Goal: Task Accomplishment & Management: Manage account settings

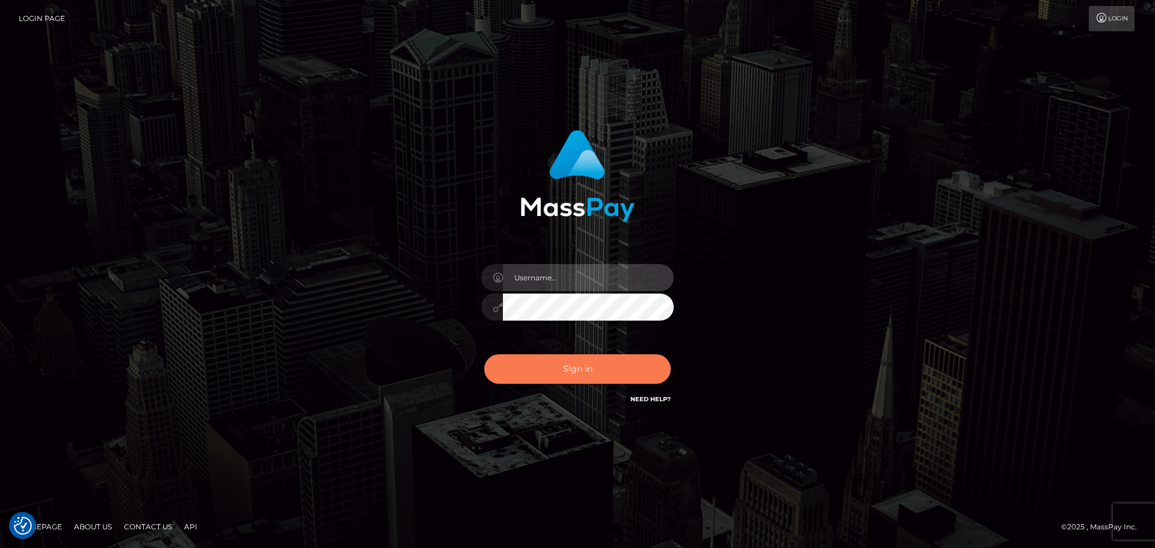
type input "Bedis"
click at [541, 375] on button "Sign in" at bounding box center [577, 368] width 186 height 29
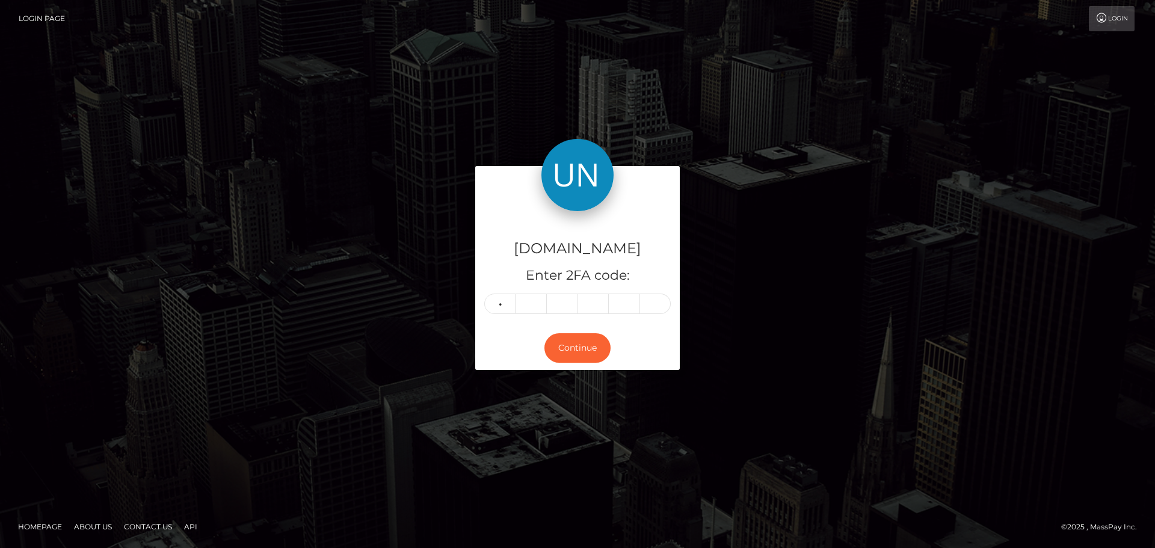
type input "0"
type input "3"
type input "7"
type input "8"
type input "5"
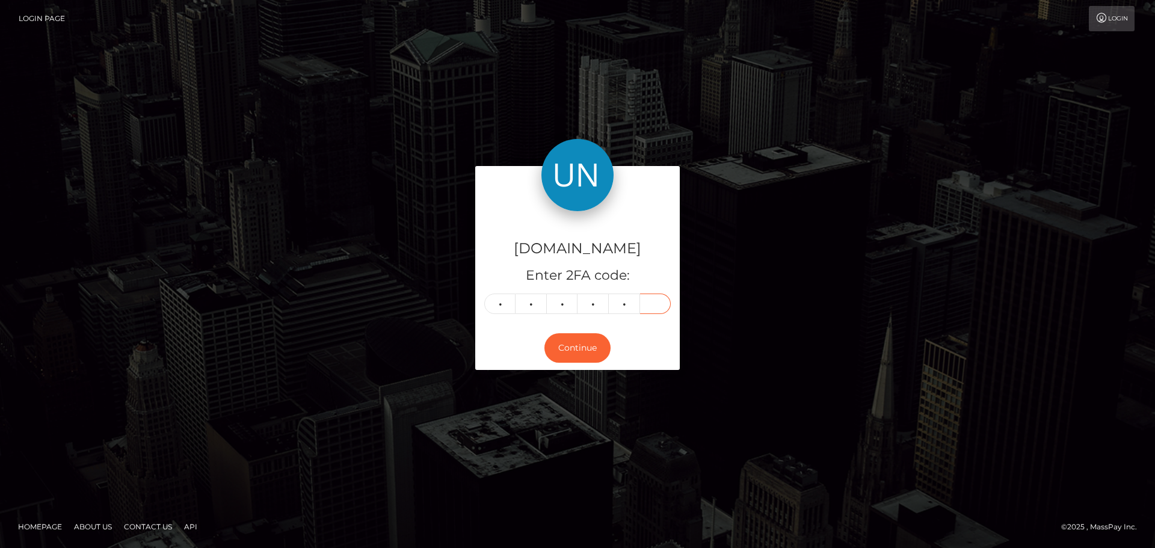
type input "0"
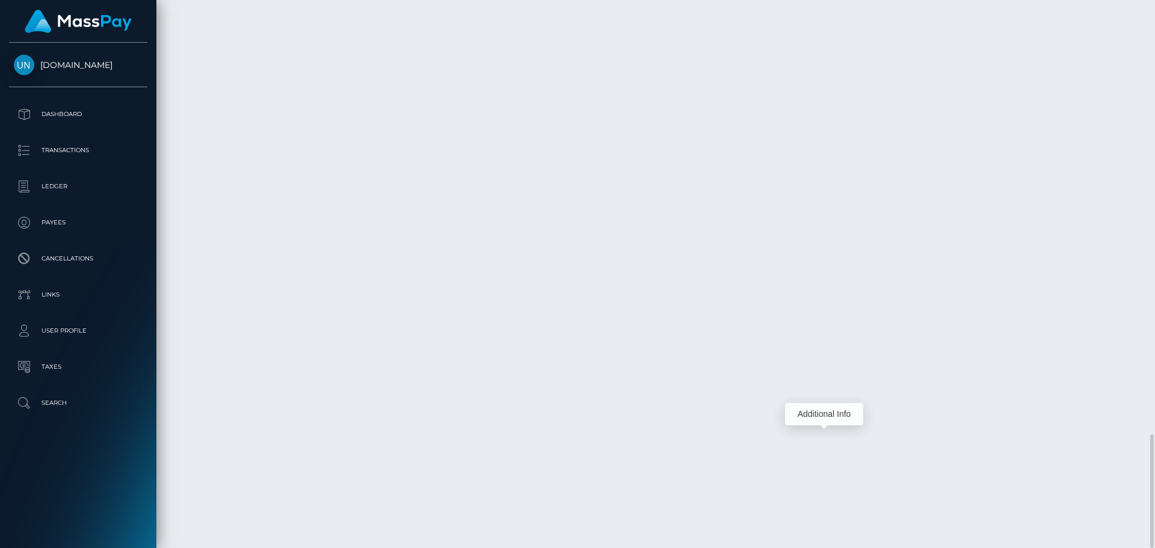
scroll to position [144, 309]
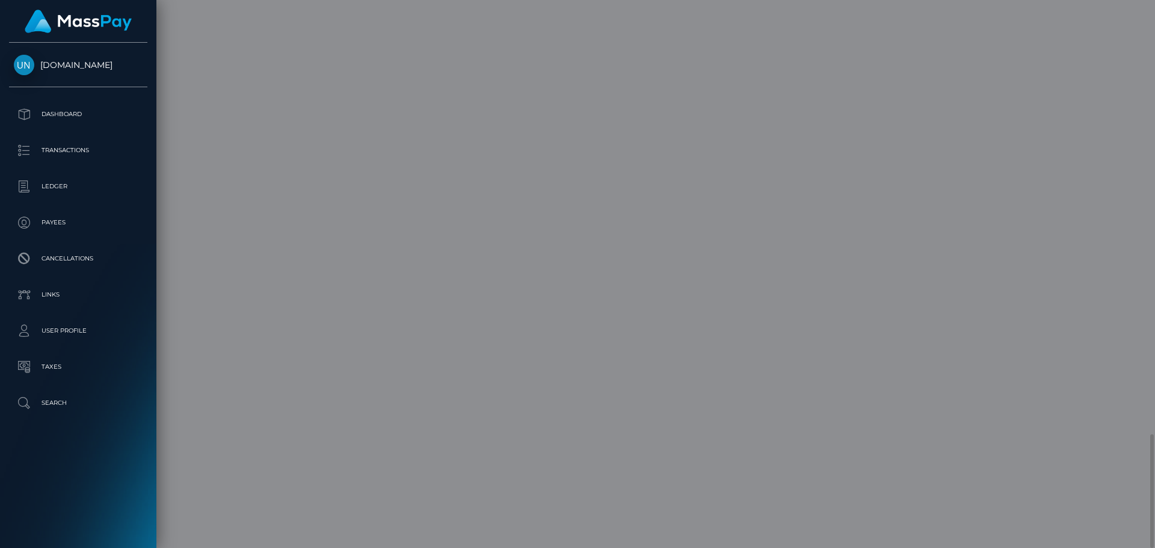
scroll to position [0, 0]
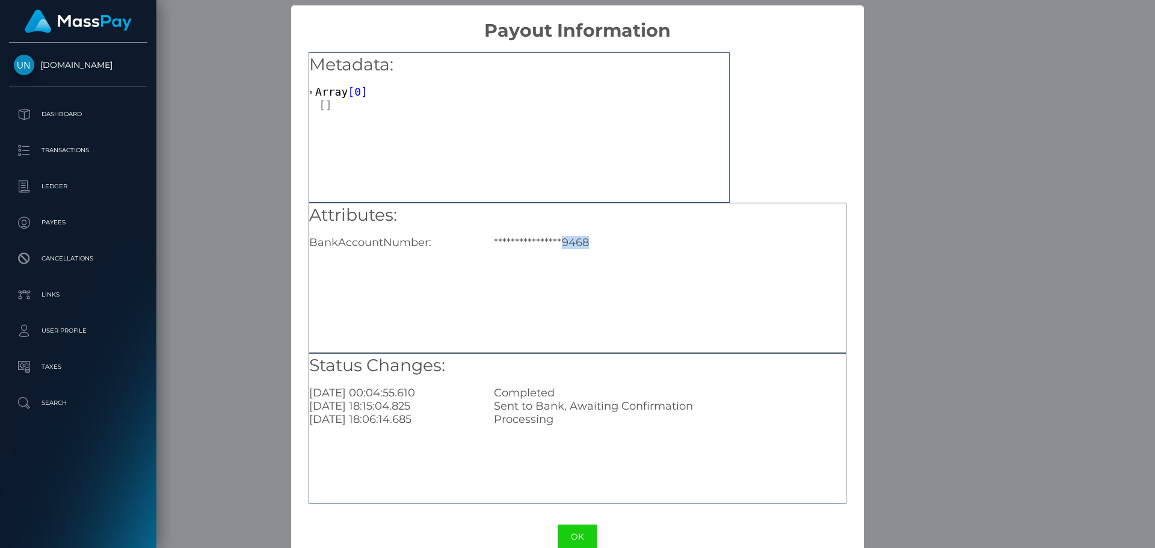
drag, startPoint x: 562, startPoint y: 242, endPoint x: 585, endPoint y: 242, distance: 22.9
click at [585, 242] on div "**********" at bounding box center [669, 242] width 369 height 13
copy div "9468"
click at [912, 318] on div "**********" at bounding box center [577, 274] width 1155 height 548
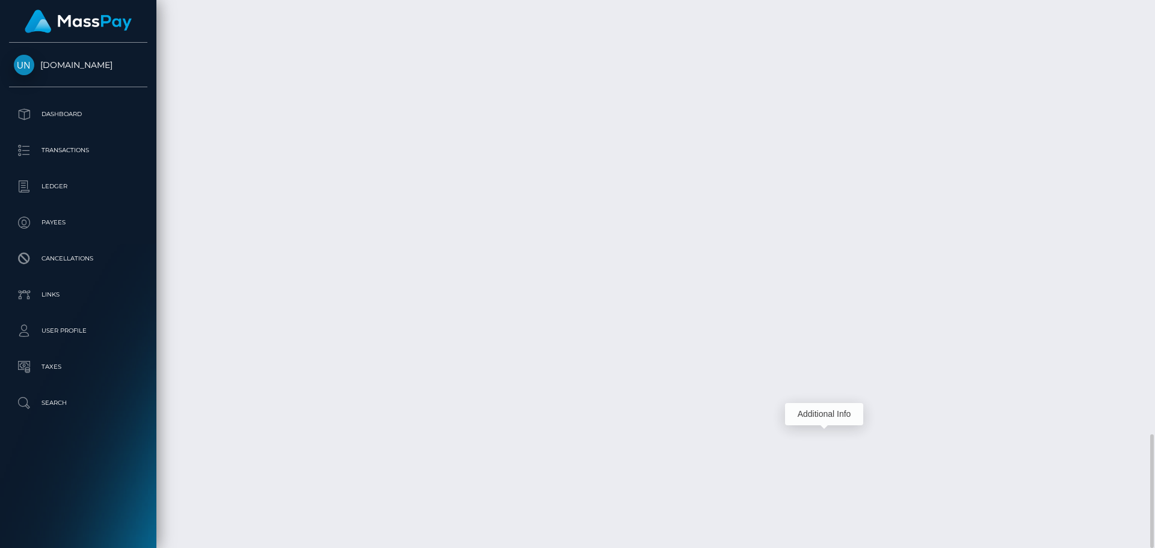
scroll to position [144, 309]
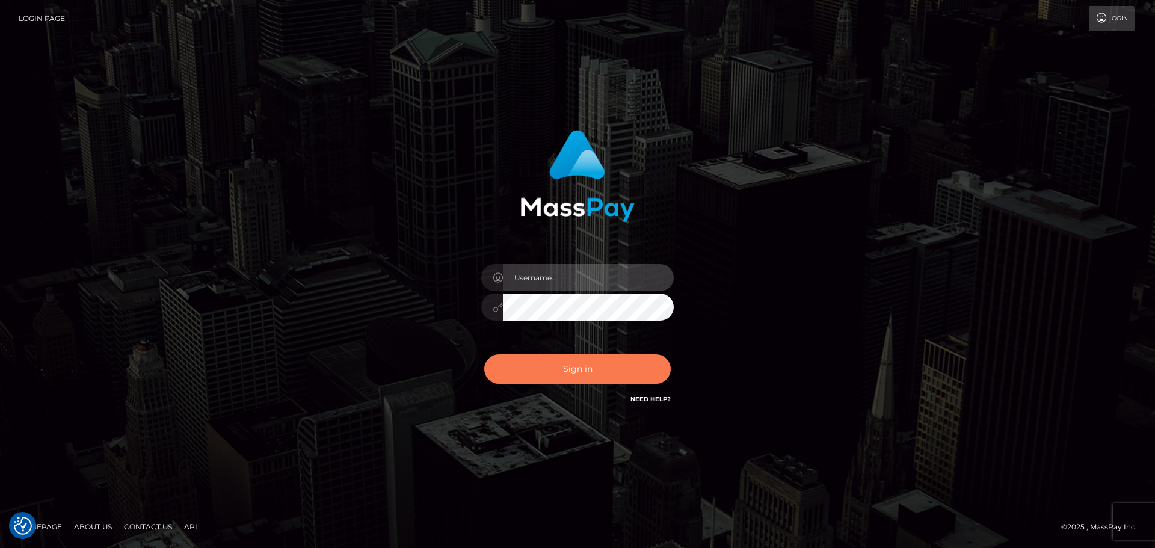
type input "Bedis"
click at [566, 369] on button "Sign in" at bounding box center [577, 368] width 186 height 29
type input "Bedis"
click at [582, 360] on button "Sign in" at bounding box center [577, 368] width 186 height 29
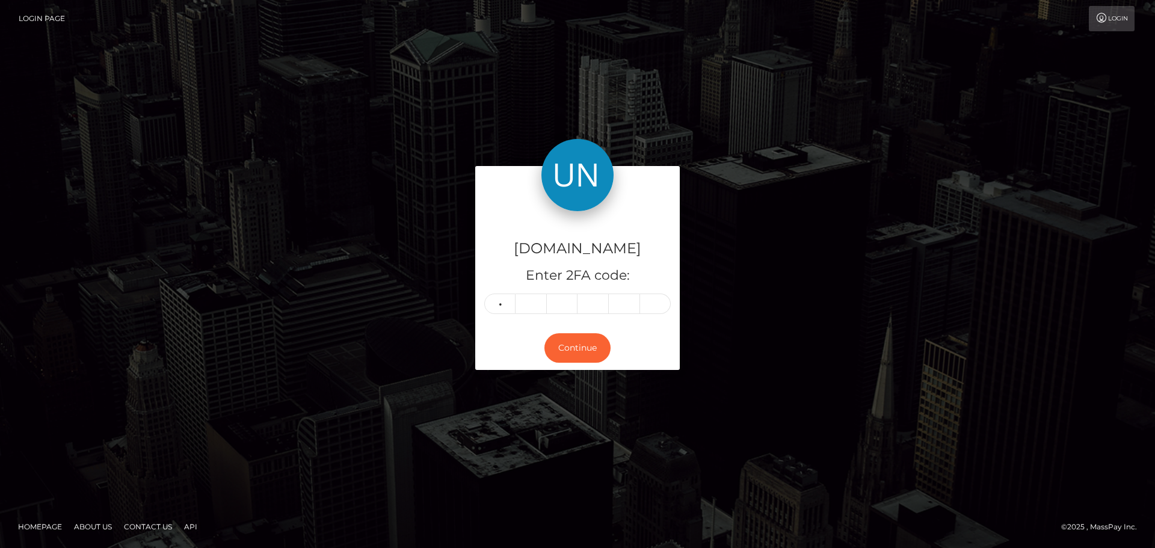
type input "9"
type input "2"
type input "9"
type input "7"
type input "6"
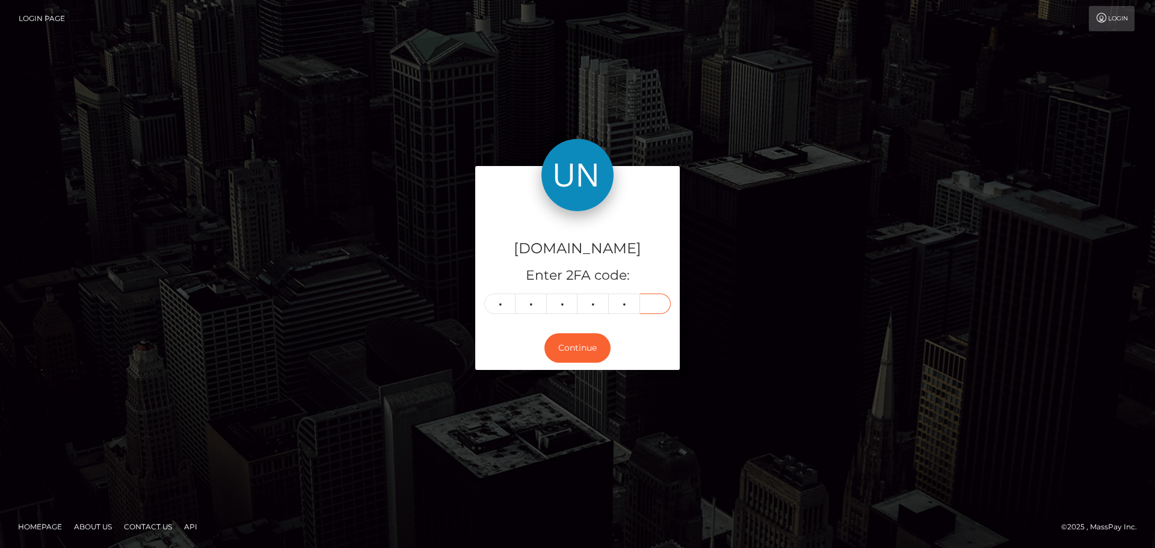
type input "6"
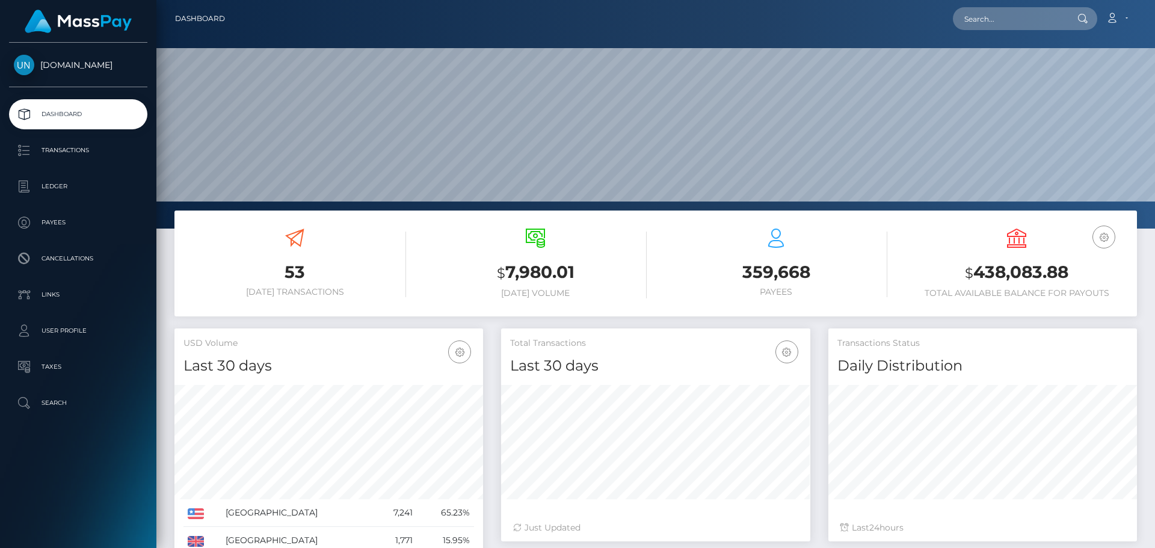
scroll to position [213, 309]
click at [1013, 26] on input "text" at bounding box center [1009, 18] width 113 height 23
paste input "[PERSON_NAME][EMAIL_ADDRESS][DOMAIN_NAME]"
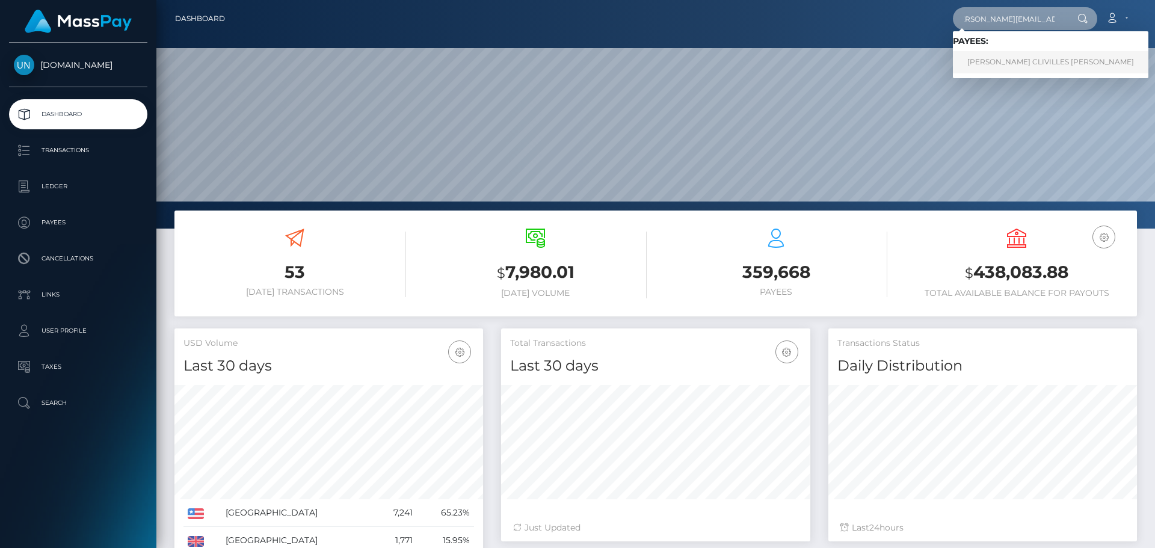
type input "[PERSON_NAME][EMAIL_ADDRESS][DOMAIN_NAME]"
click at [1006, 62] on link "RICHARD ANTHONY CLIVILLES ROSADO" at bounding box center [1050, 62] width 195 height 22
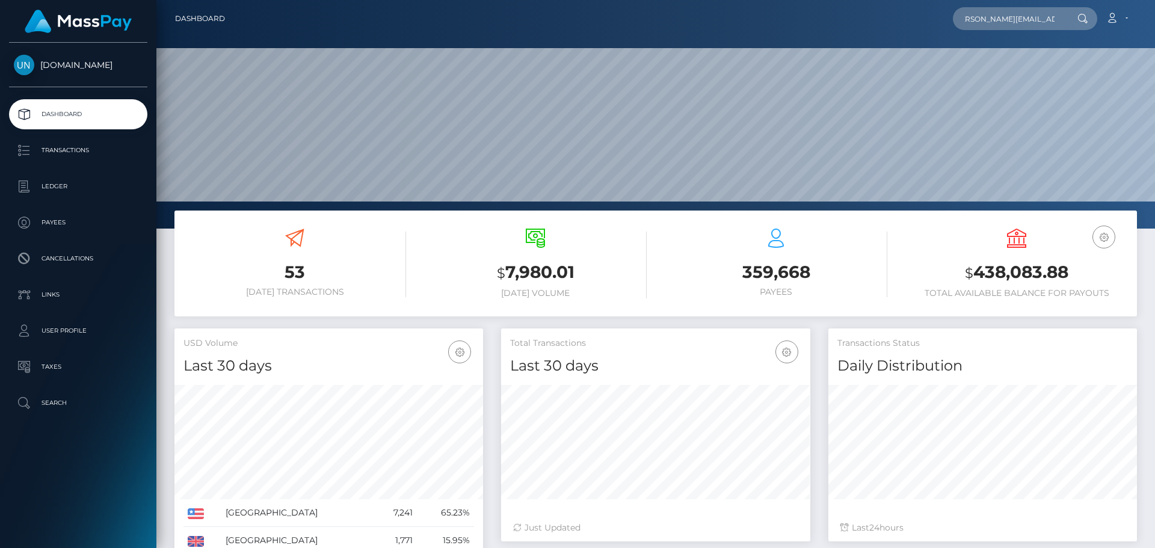
scroll to position [0, 0]
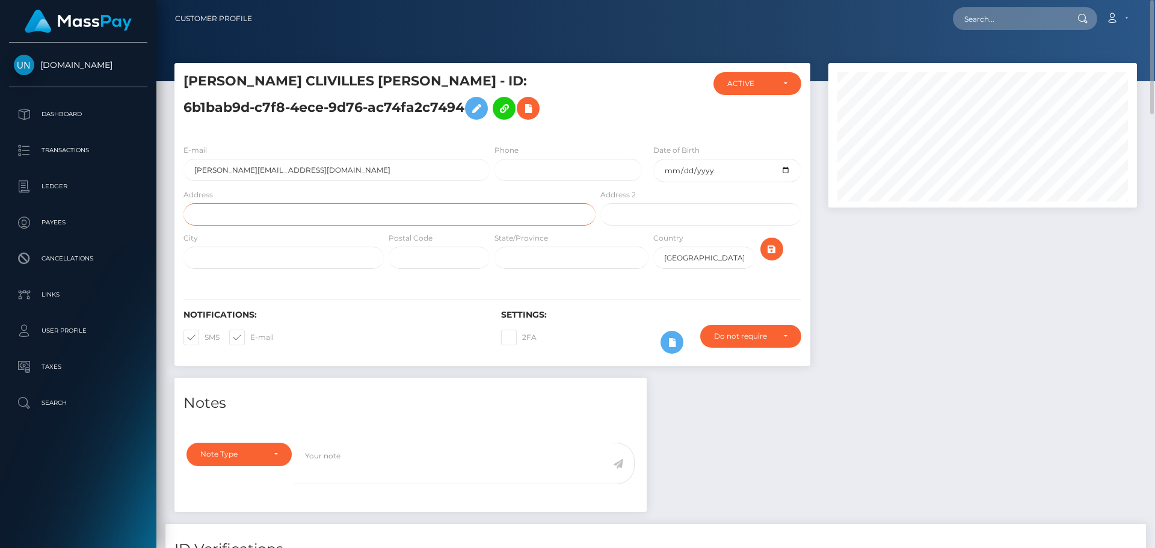
click at [302, 221] on input "text" at bounding box center [389, 214] width 412 height 22
paste input "O Box 358 Juncos PR. Urb Diamari [STREET_ADDRESS][PERSON_NAME]"
drag, startPoint x: 361, startPoint y: 215, endPoint x: 327, endPoint y: 215, distance: 34.3
click at [327, 215] on input "O Box 358 Juncos PR. Urb Diamari [STREET_ADDRESS][PERSON_NAME]" at bounding box center [389, 214] width 412 height 22
type input "O Box 358 Juncos PR. Urb Diamari 2 728"
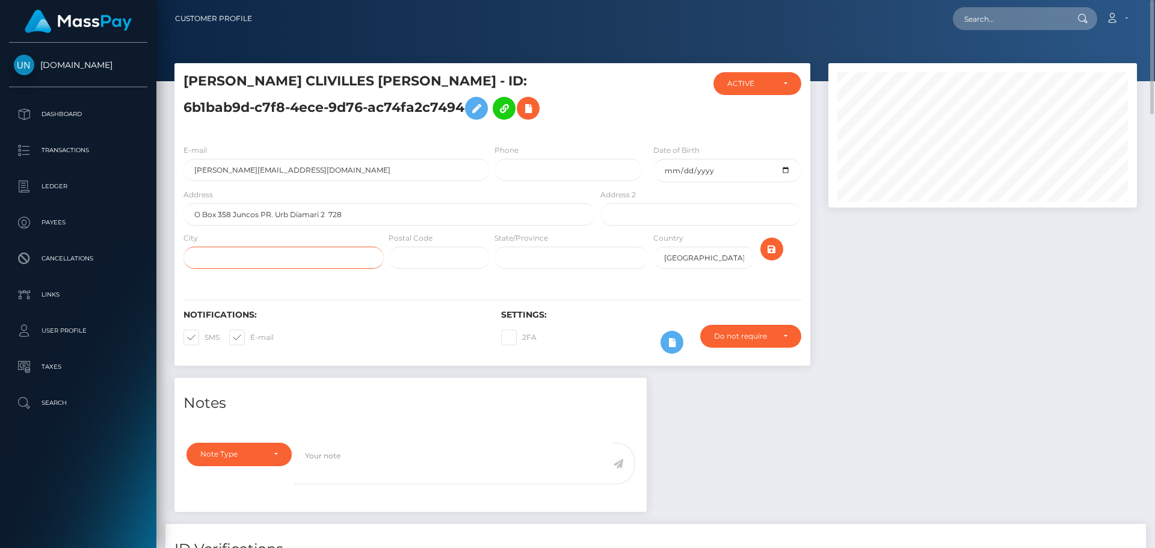
click at [303, 262] on input "text" at bounding box center [283, 258] width 200 height 22
paste input "[PERSON_NAME]"
type input "calle Rosa"
drag, startPoint x: 350, startPoint y: 219, endPoint x: 326, endPoint y: 221, distance: 24.2
click at [326, 221] on input "O Box 358 Juncos PR. Urb Diamari 2 728" at bounding box center [389, 214] width 412 height 22
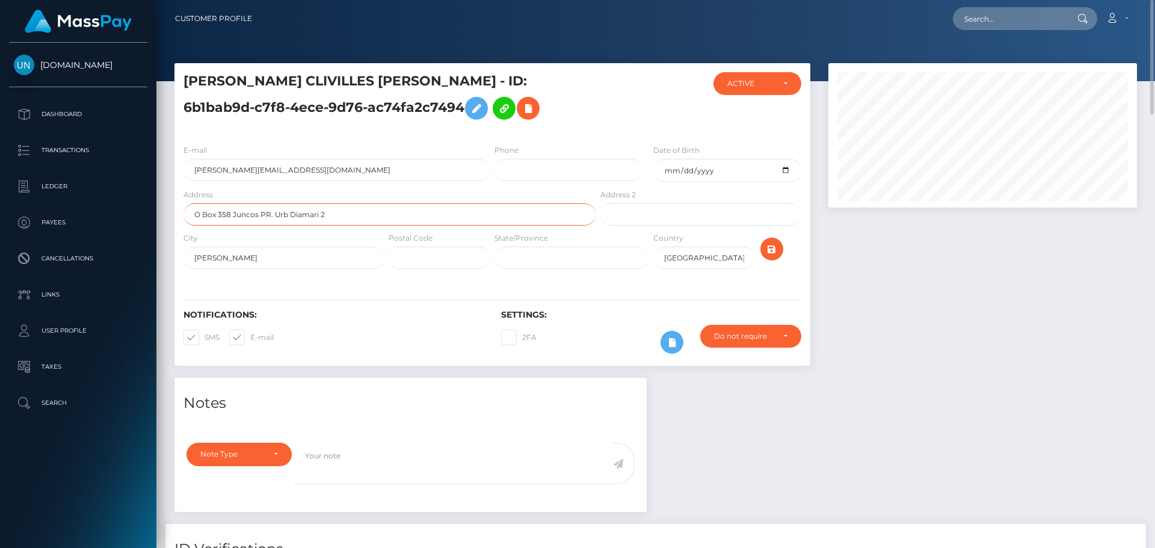
type input "O Box 358 Juncos PR. Urb Diamari 2"
click at [411, 256] on input "text" at bounding box center [438, 258] width 101 height 22
paste input "728"
type input "728"
click at [766, 250] on icon "submit" at bounding box center [771, 249] width 14 height 15
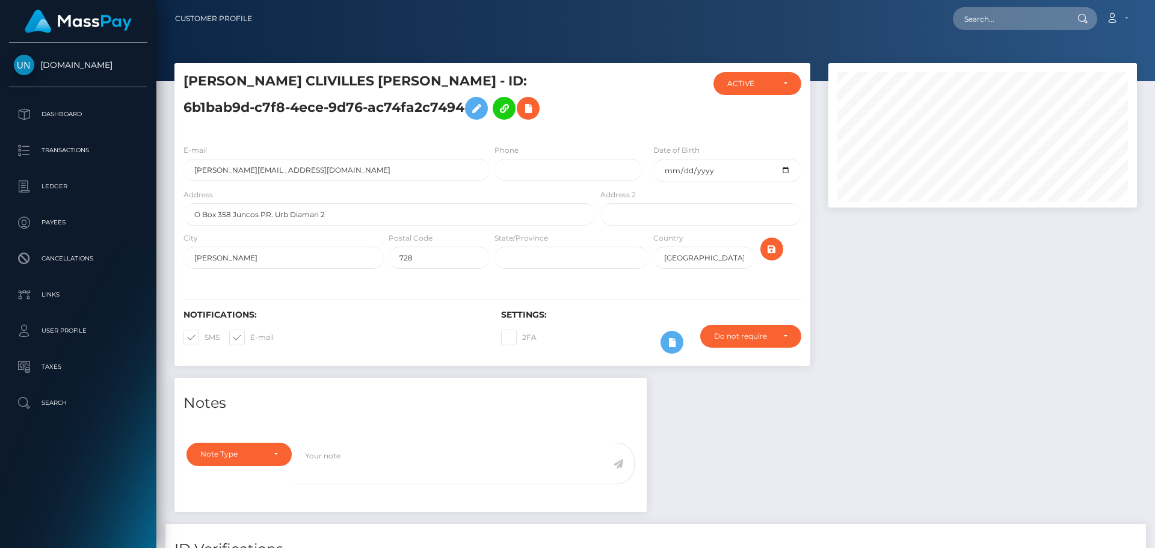
scroll to position [144, 309]
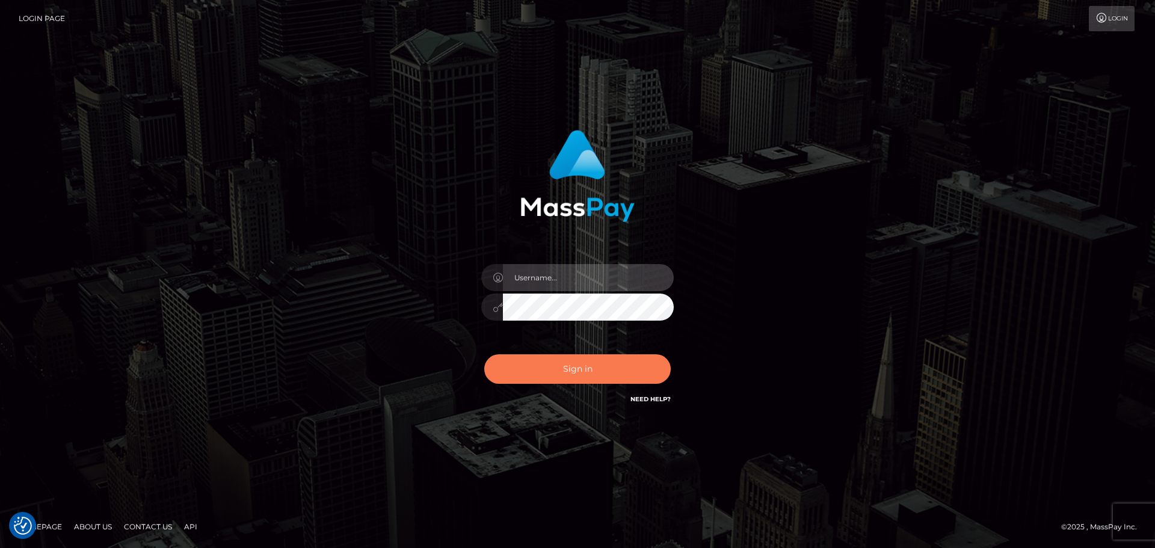
type input "Bedis"
click at [559, 376] on button "Sign in" at bounding box center [577, 368] width 186 height 29
type input "Bedis"
click at [559, 373] on button "Sign in" at bounding box center [577, 368] width 186 height 29
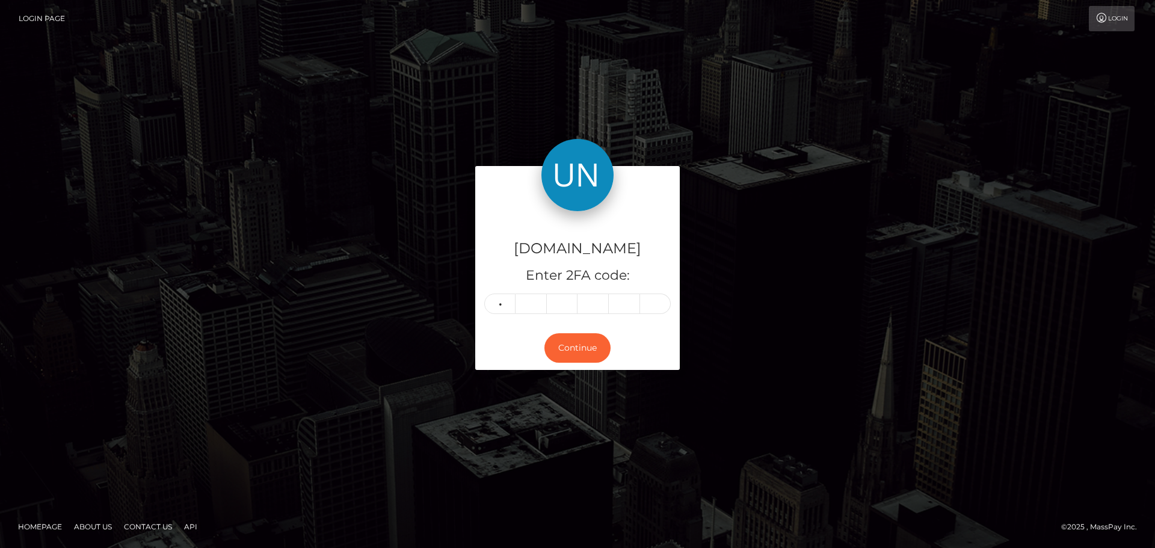
type input "5"
type input "1"
type input "3"
type input "5"
type input "3"
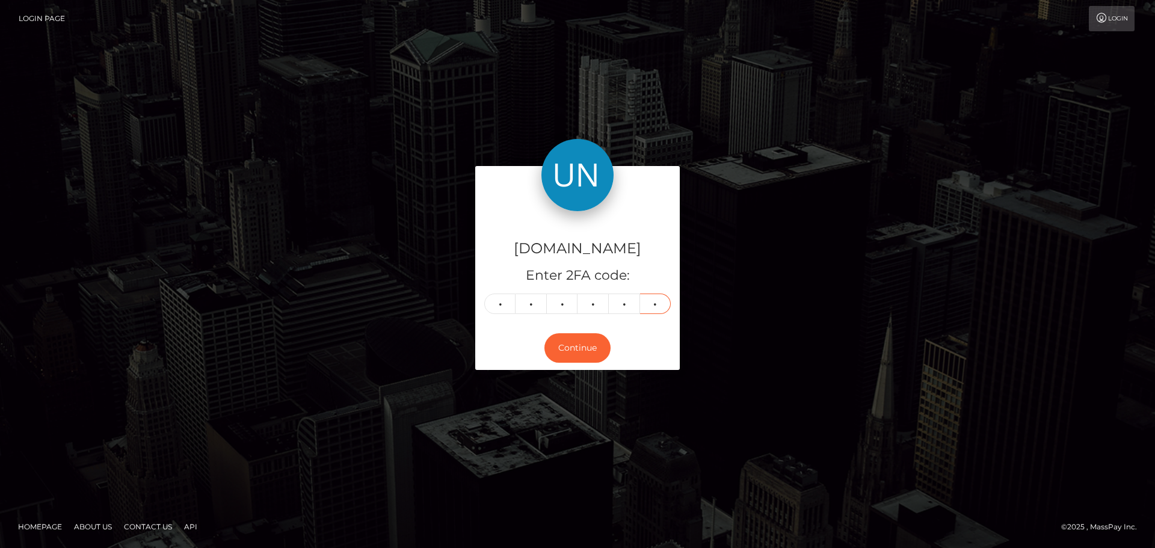
type input "6"
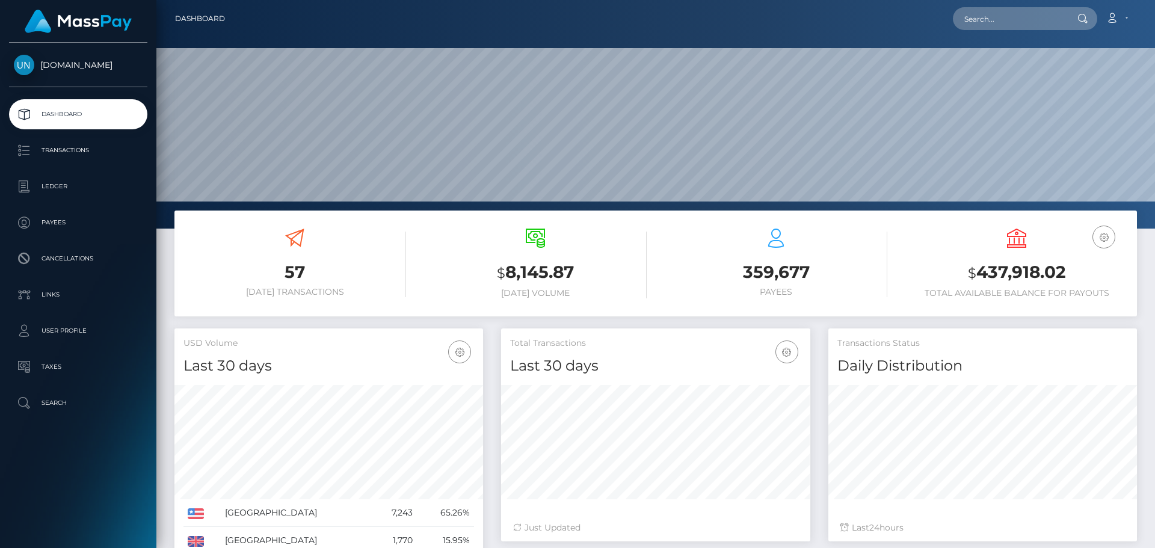
scroll to position [213, 309]
click at [1020, 22] on input "text" at bounding box center [1009, 18] width 113 height 23
paste input "danielitaalvarez20@icloud.com"
click at [1012, 19] on input "danielitaalvarez20@icloud.com" at bounding box center [1009, 18] width 113 height 23
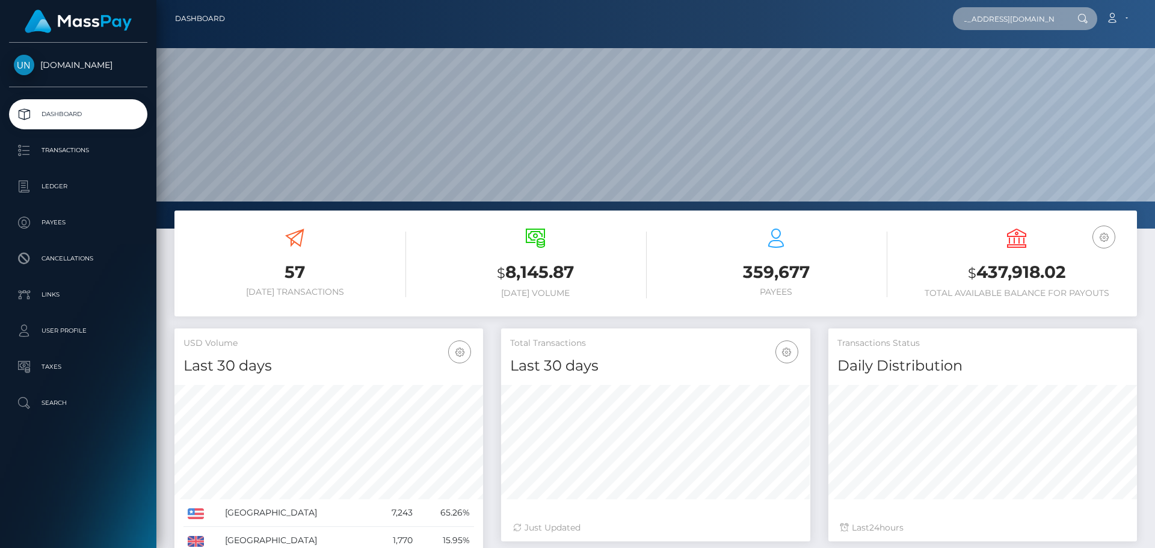
click at [1012, 19] on input "danielitaalvarez20@icloud.com" at bounding box center [1009, 18] width 113 height 23
paste input "text"
click at [1028, 16] on input "danielitaalvarez20@icloud.com" at bounding box center [1009, 18] width 113 height 23
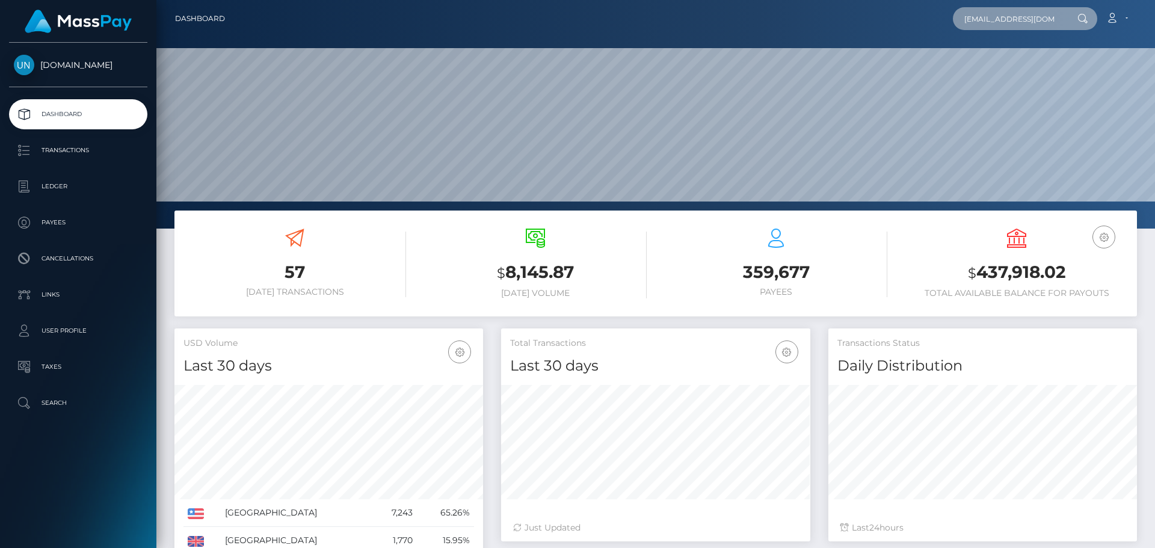
click at [1028, 16] on input "danielitaalvarez20@icloud.com" at bounding box center [1009, 18] width 113 height 23
paste input "abrasil2099@gmail"
type input "danielabrasil2099@gmail.com"
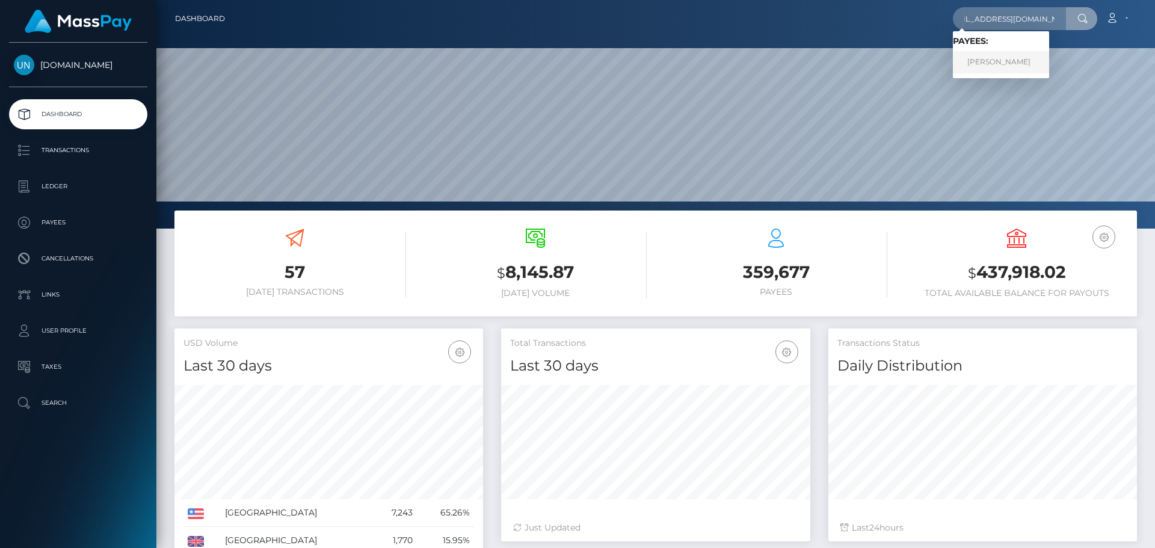
click at [1003, 68] on link "DANIELA ALVAREZ LIMA" at bounding box center [1001, 62] width 96 height 22
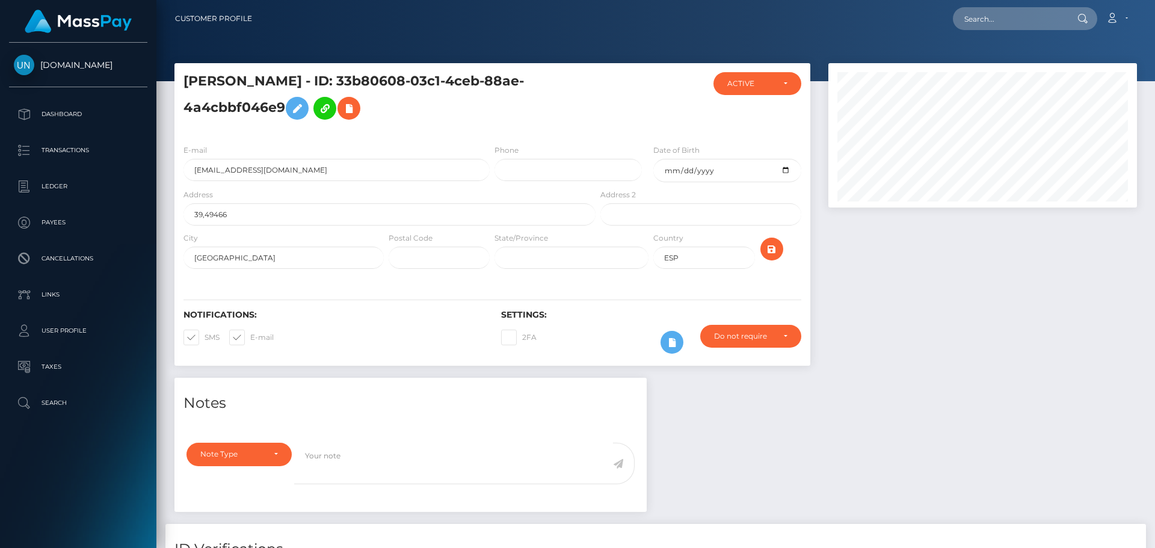
scroll to position [144, 309]
click at [271, 213] on input "39,49466" at bounding box center [389, 214] width 412 height 22
paste input "San Juan Bosco 1. 63 46019 Valencia"
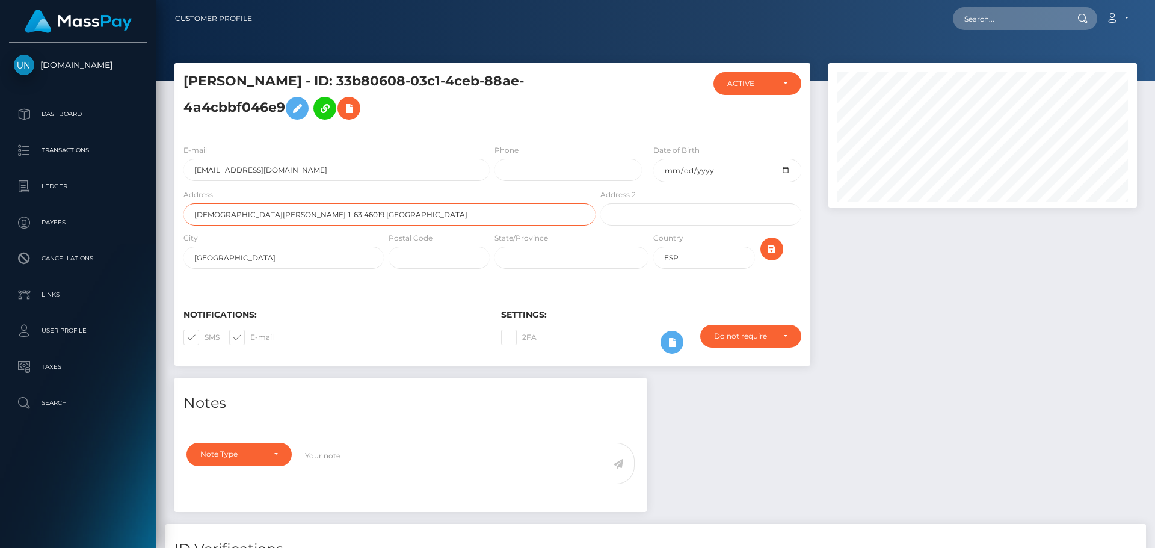
drag, startPoint x: 290, startPoint y: 216, endPoint x: 271, endPoint y: 215, distance: 18.7
click at [271, 215] on input "San Juan Bosco 1. 63 46019 Valencia" at bounding box center [389, 214] width 412 height 22
type input "San Juan Bosco 1. 63 Valencia"
click at [431, 259] on input "text" at bounding box center [438, 258] width 101 height 22
paste input "46019"
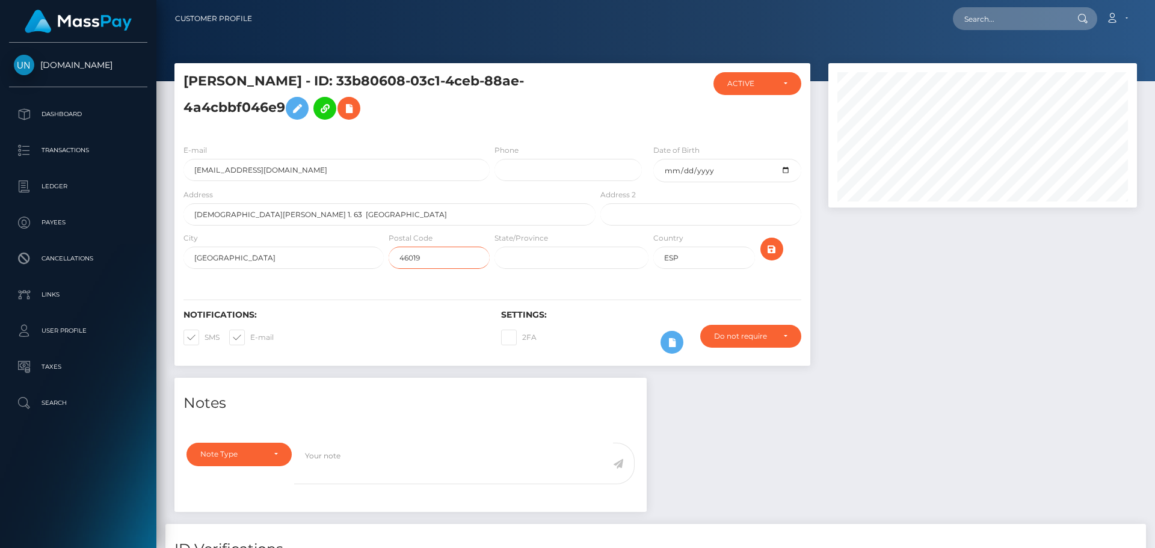
type input "46019"
drag, startPoint x: 318, startPoint y: 212, endPoint x: 272, endPoint y: 217, distance: 45.4
click at [272, 217] on input "San Juan Bosco 1. 63 Valencia" at bounding box center [389, 214] width 412 height 22
type input "San Juan Bosco 1. 63"
click at [773, 253] on icon "submit" at bounding box center [771, 249] width 14 height 15
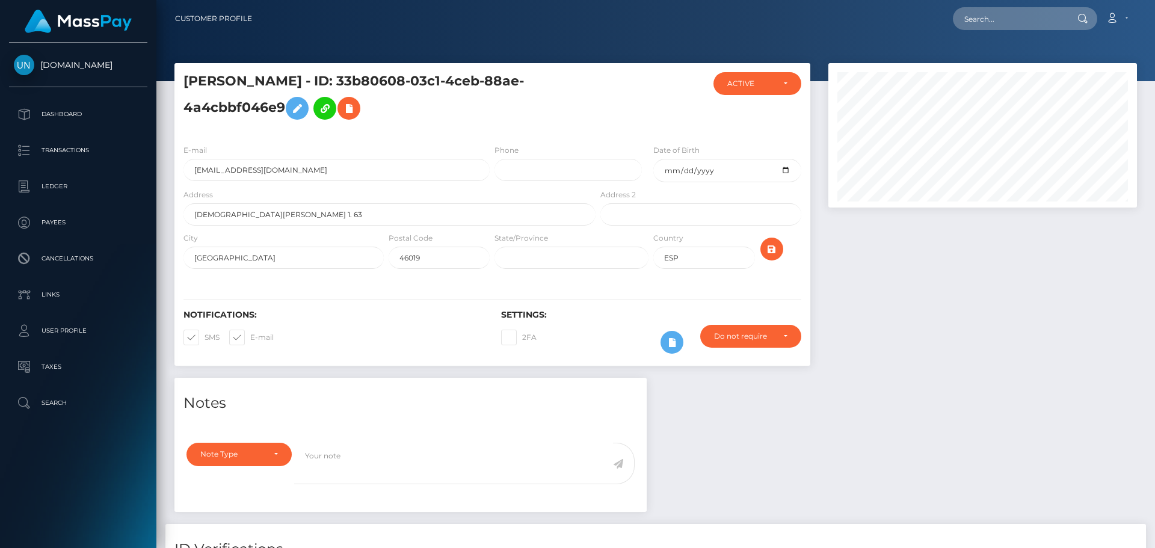
scroll to position [144, 309]
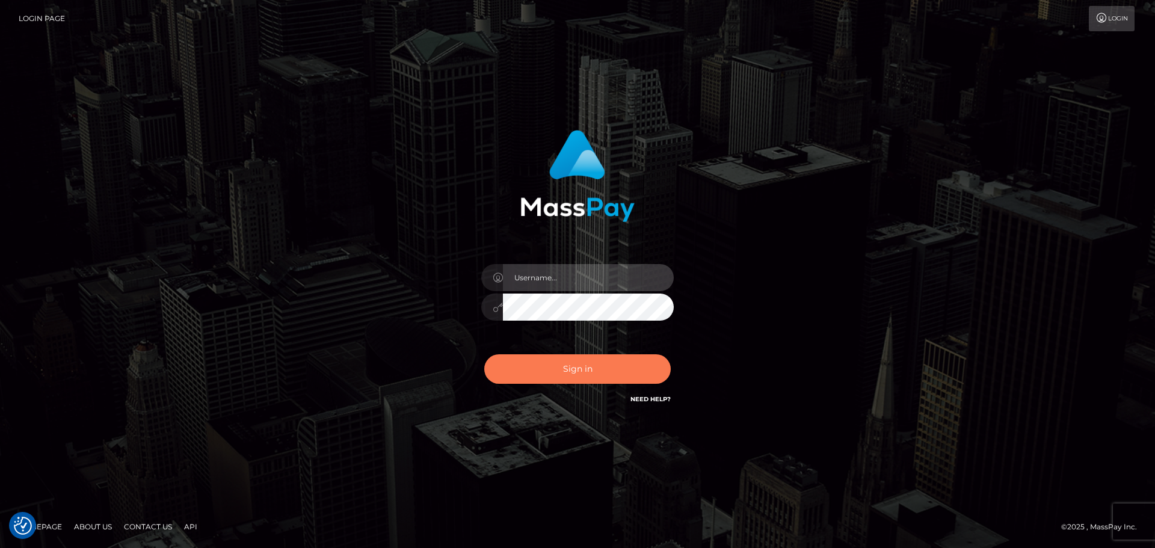
type input "Bedis"
click at [579, 367] on button "Sign in" at bounding box center [577, 368] width 186 height 29
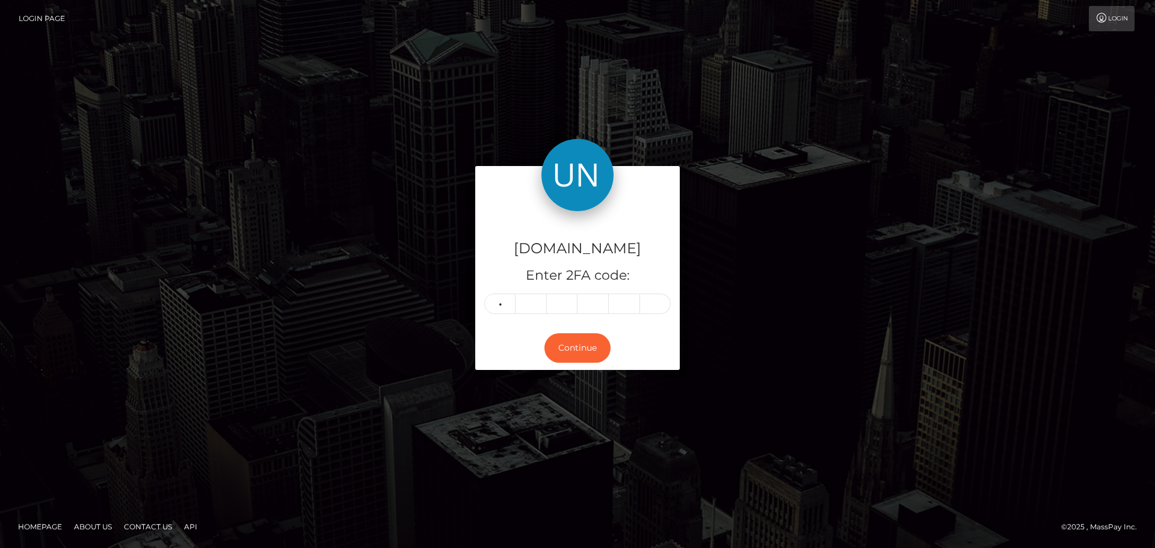
type input "0"
type input "8"
type input "4"
type input "7"
type input "6"
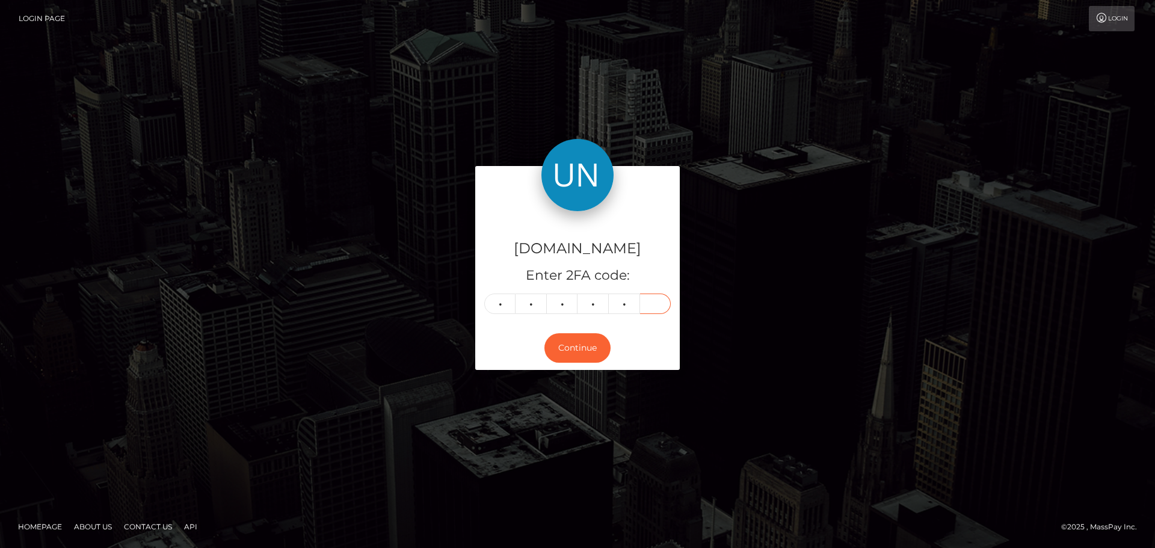
type input "1"
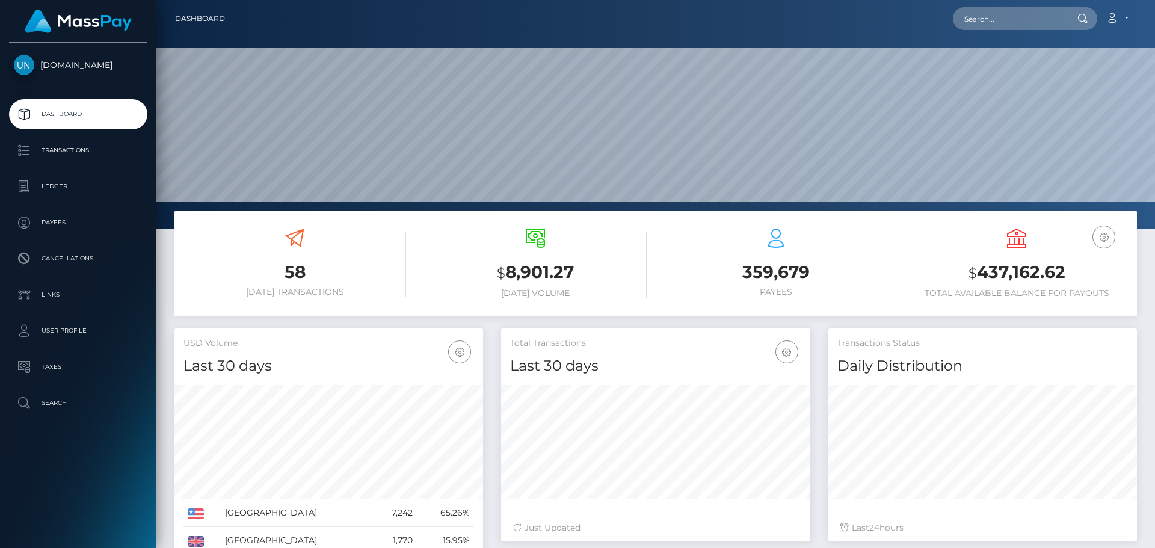
scroll to position [213, 309]
click at [972, 21] on input "text" at bounding box center [1009, 18] width 113 height 23
paste input "jessiez7140@gmail.com"
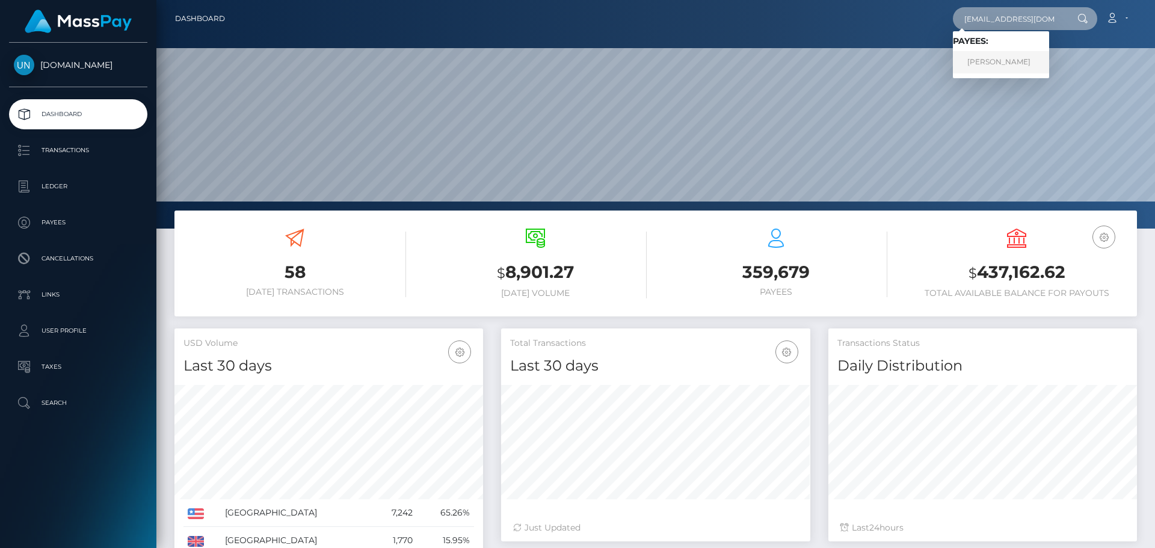
type input "jessiez7140@gmail.com"
click at [987, 66] on link "JESSIE ZHAO" at bounding box center [1001, 62] width 96 height 22
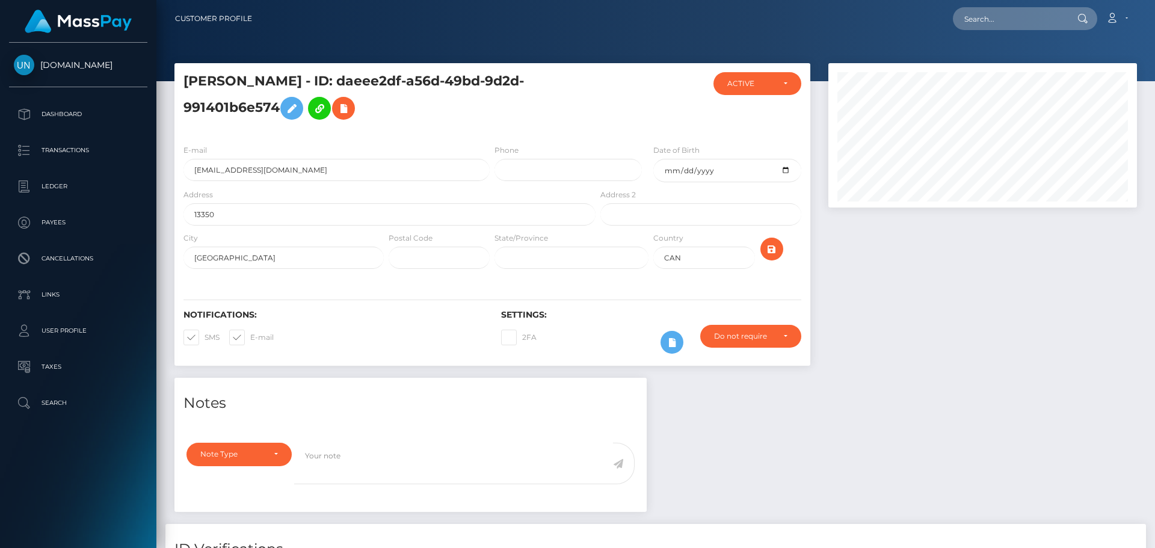
scroll to position [144, 309]
click at [285, 216] on input "13350" at bounding box center [389, 214] width 412 height 22
paste input "Central Ave, Surrey BC"
drag, startPoint x: 303, startPoint y: 215, endPoint x: 262, endPoint y: 215, distance: 41.5
click at [262, 215] on input "13350 Central Ave, Surrey BC" at bounding box center [389, 214] width 412 height 22
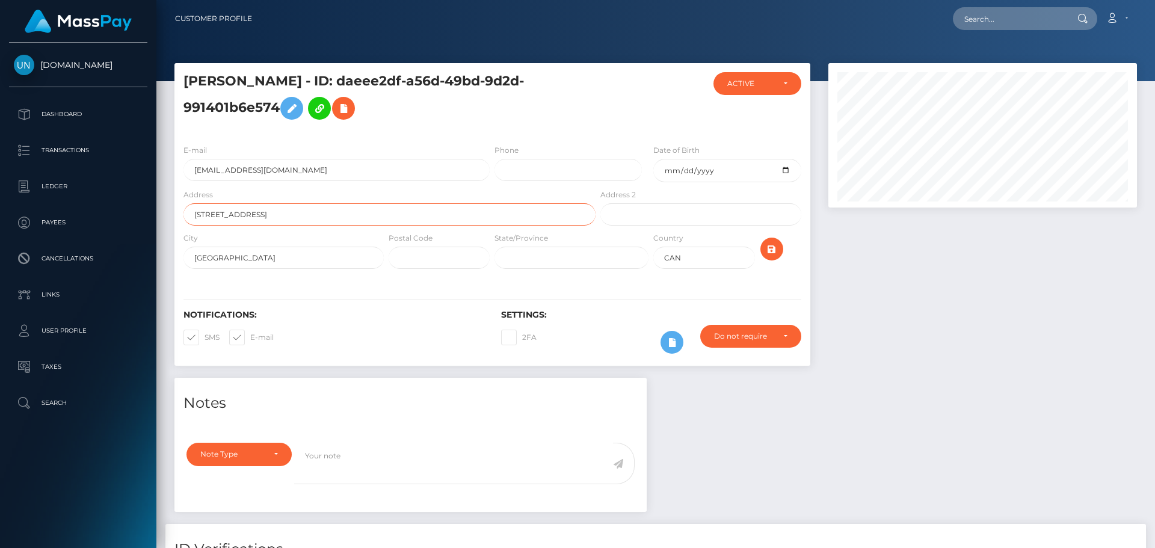
type input "13350 Central Ave,"
click at [248, 257] on input "Surrey" at bounding box center [283, 258] width 200 height 22
paste input "BC"
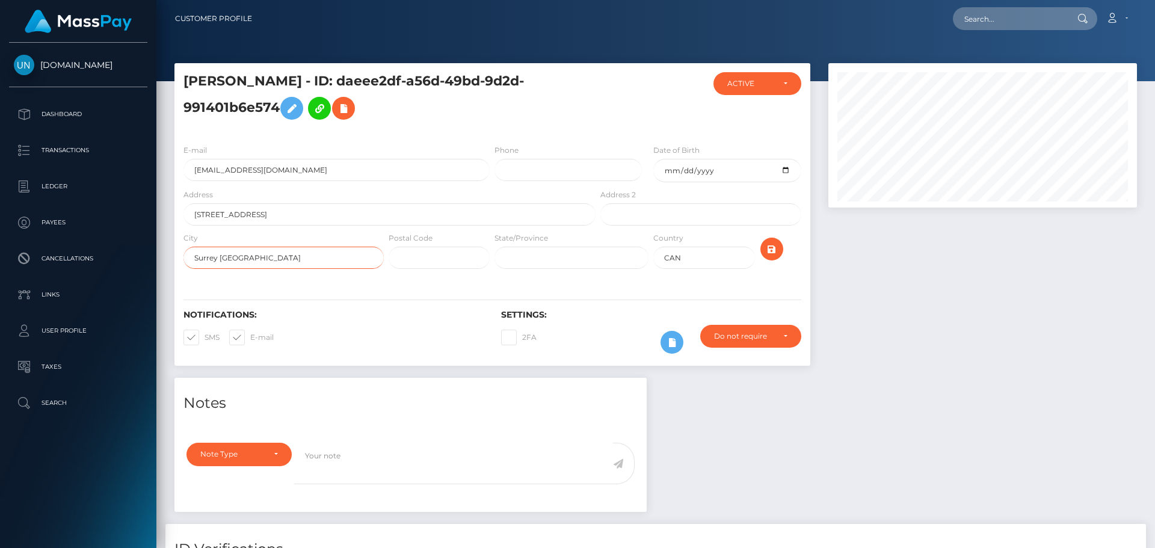
type input "Surrey [GEOGRAPHIC_DATA]"
click at [411, 219] on input "13350 Central Ave," at bounding box center [389, 214] width 412 height 22
type input "[STREET_ADDRESS]"
click at [768, 251] on icon "submit" at bounding box center [771, 249] width 14 height 15
